Goal: Information Seeking & Learning: Learn about a topic

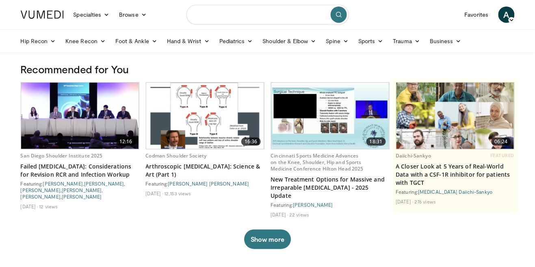
click at [247, 16] on input "Search topics, interventions" at bounding box center [268, 15] width 163 height 20
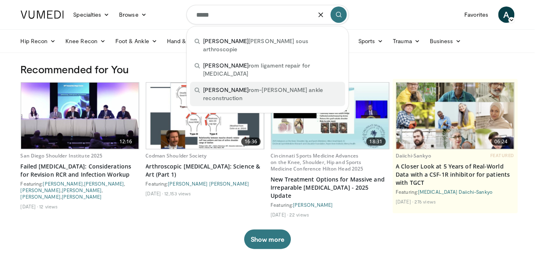
click at [297, 82] on div "brost rom-gould ankle reconstruction" at bounding box center [267, 94] width 155 height 24
type input "**********"
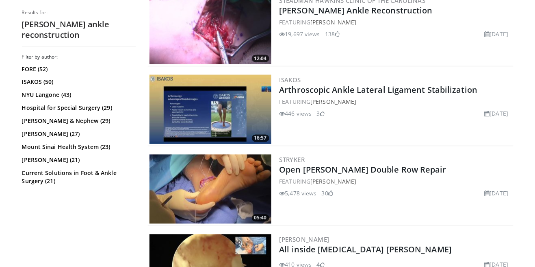
scroll to position [337, 0]
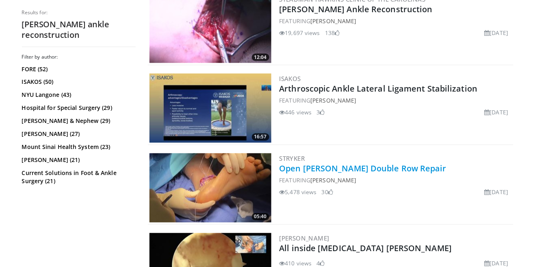
click at [419, 172] on link "Open [PERSON_NAME] Double Row Repair" at bounding box center [363, 168] width 167 height 11
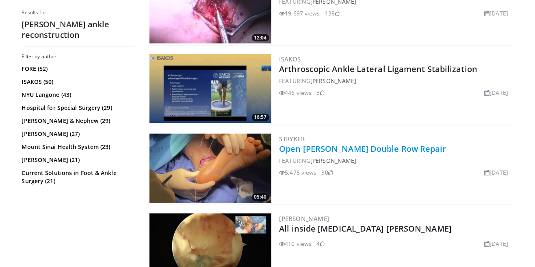
scroll to position [376, 0]
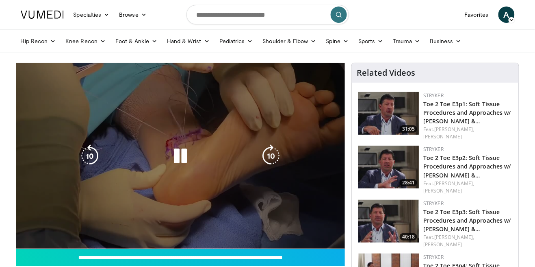
click at [63, 141] on div "10 seconds Tap to unmute" at bounding box center [180, 155] width 329 height 185
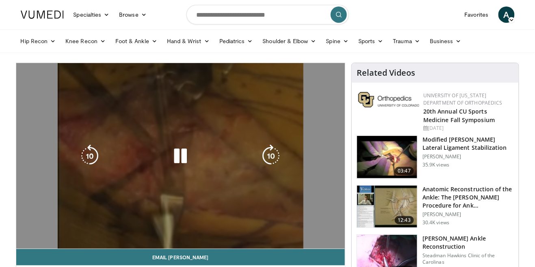
click at [331, 170] on div "10 seconds Tap to unmute" at bounding box center [180, 155] width 329 height 185
